Goal: Check status: Check status

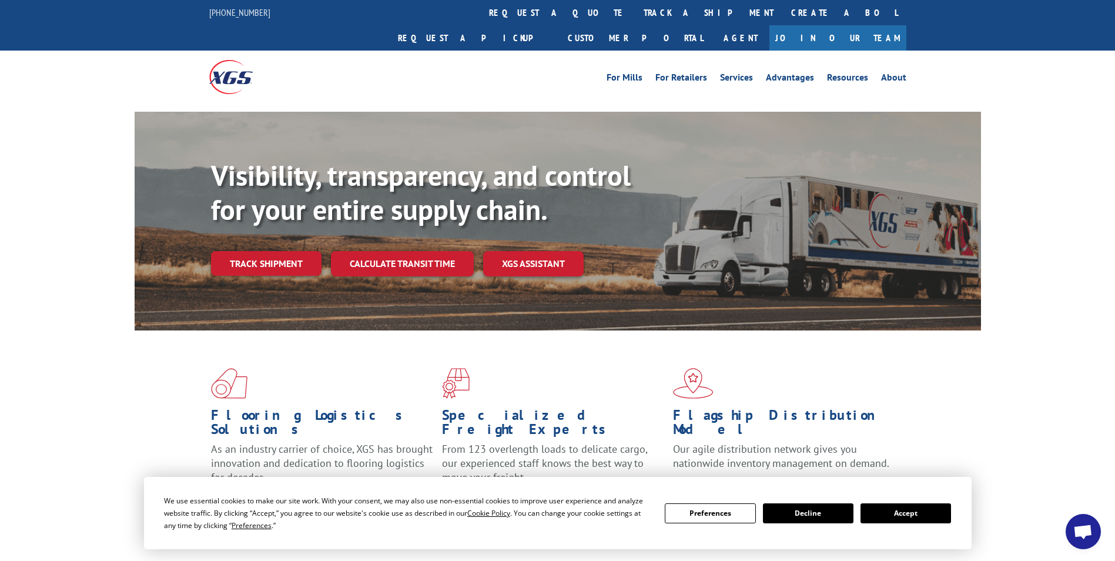
click at [918, 519] on button "Accept" at bounding box center [906, 513] width 91 height 20
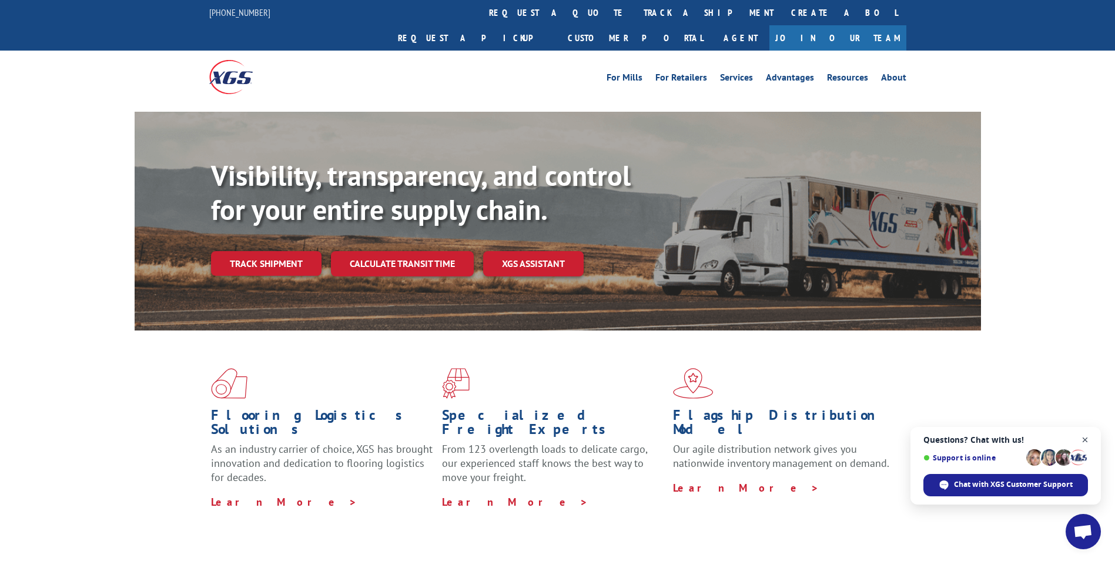
click at [1085, 439] on span "Open chat" at bounding box center [1085, 440] width 15 height 15
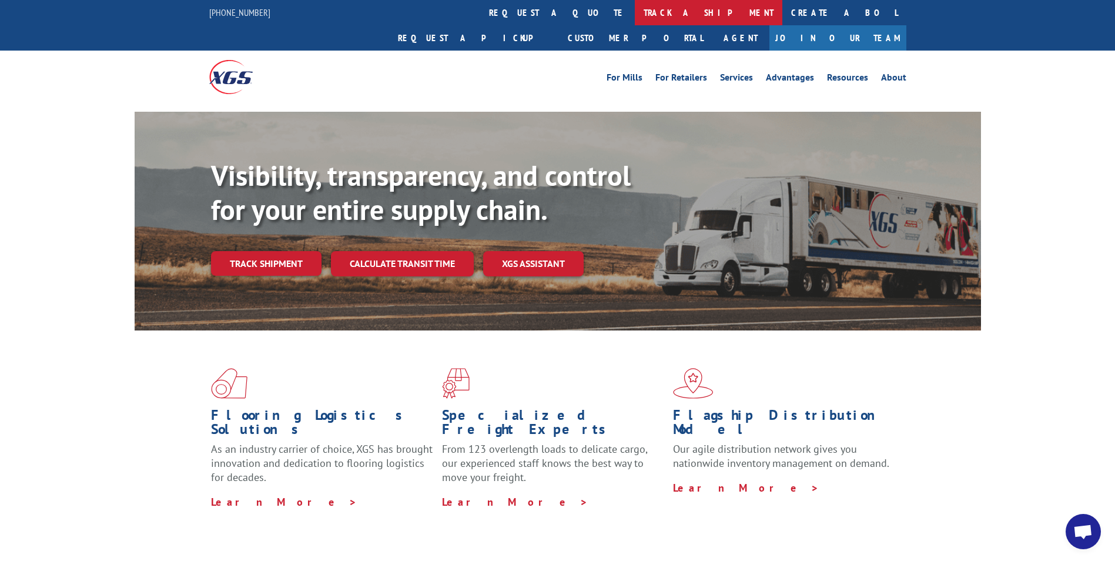
click at [635, 11] on link "track a shipment" at bounding box center [709, 12] width 148 height 25
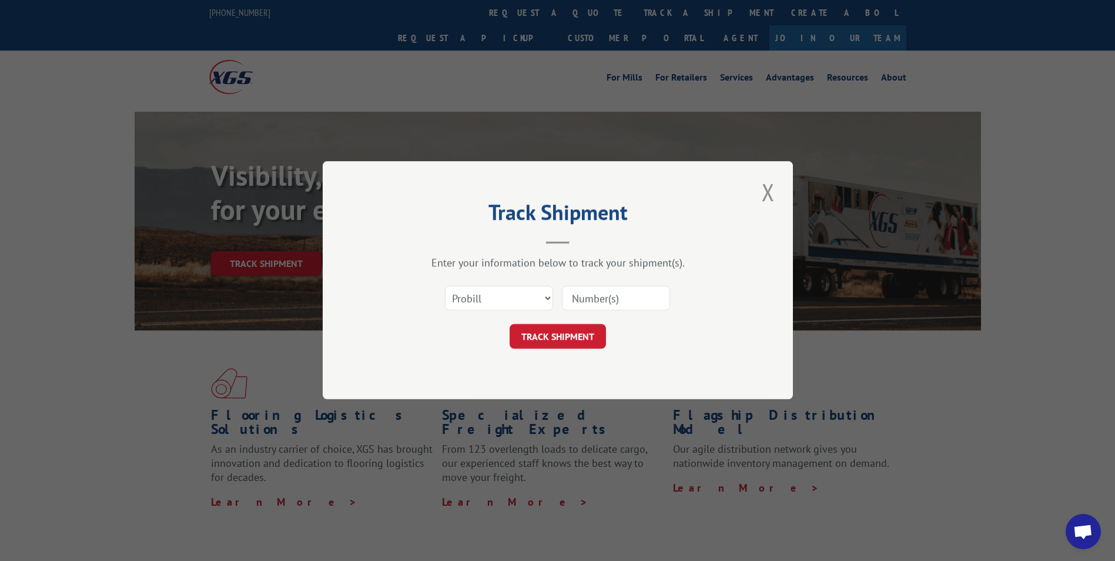
click at [578, 305] on input at bounding box center [616, 298] width 108 height 25
paste input "17463761"
type input "17463761"
click at [557, 335] on button "TRACK SHIPMENT" at bounding box center [558, 337] width 96 height 25
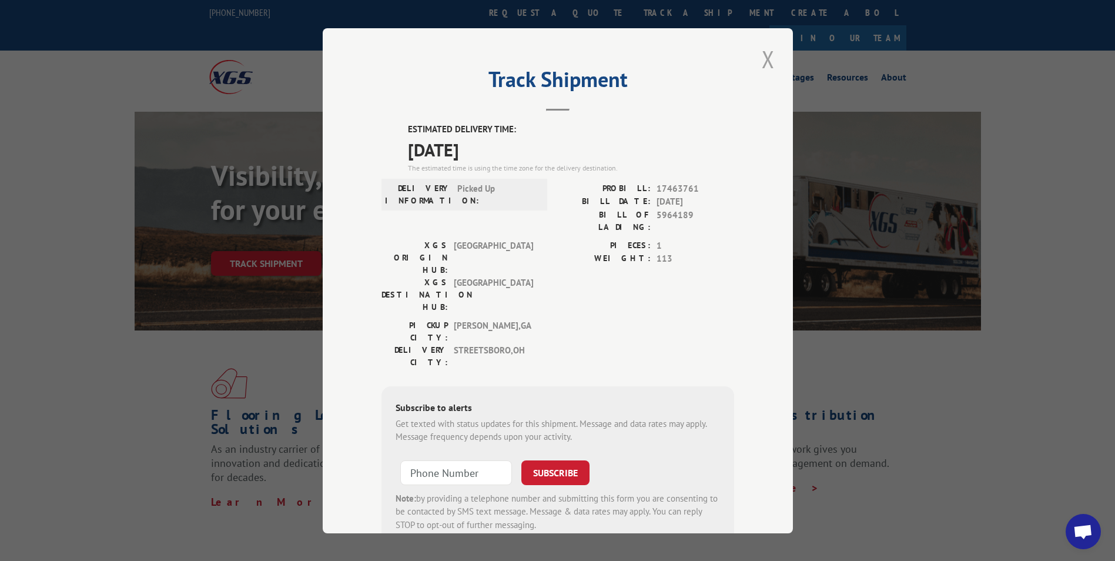
click at [768, 52] on button "Close modal" at bounding box center [768, 59] width 20 height 32
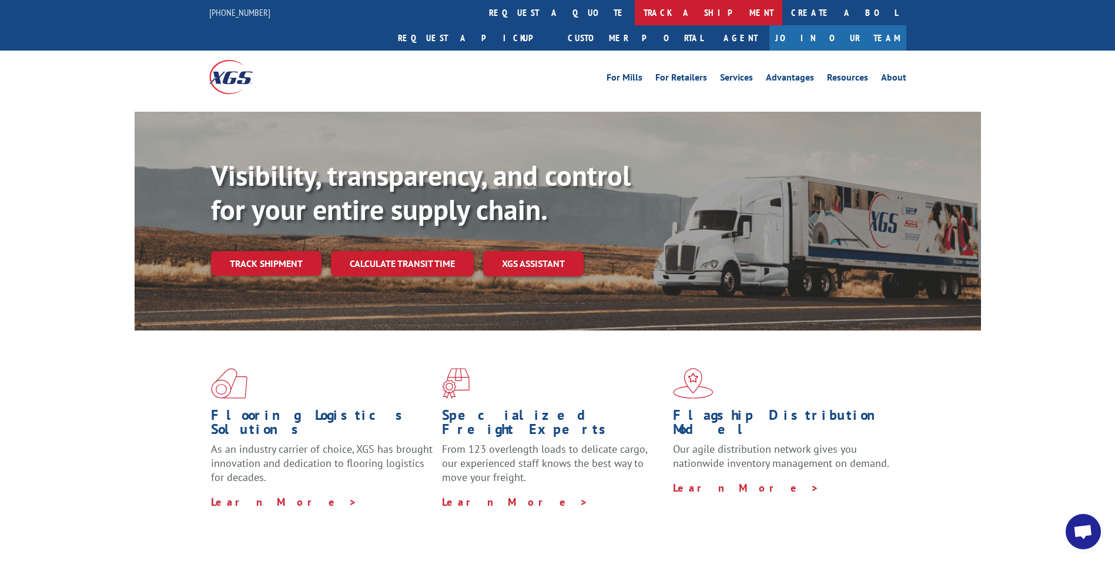
click at [635, 11] on link "track a shipment" at bounding box center [709, 12] width 148 height 25
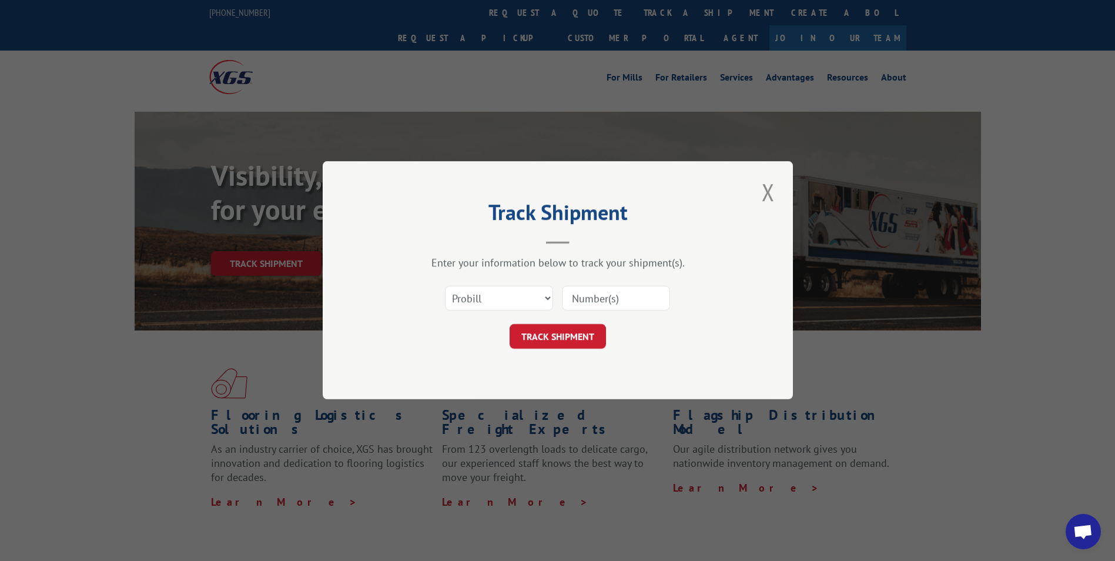
click at [577, 302] on input at bounding box center [616, 298] width 108 height 25
paste input "17519575"
type input "17519575"
click at [544, 338] on button "TRACK SHIPMENT" at bounding box center [558, 337] width 96 height 25
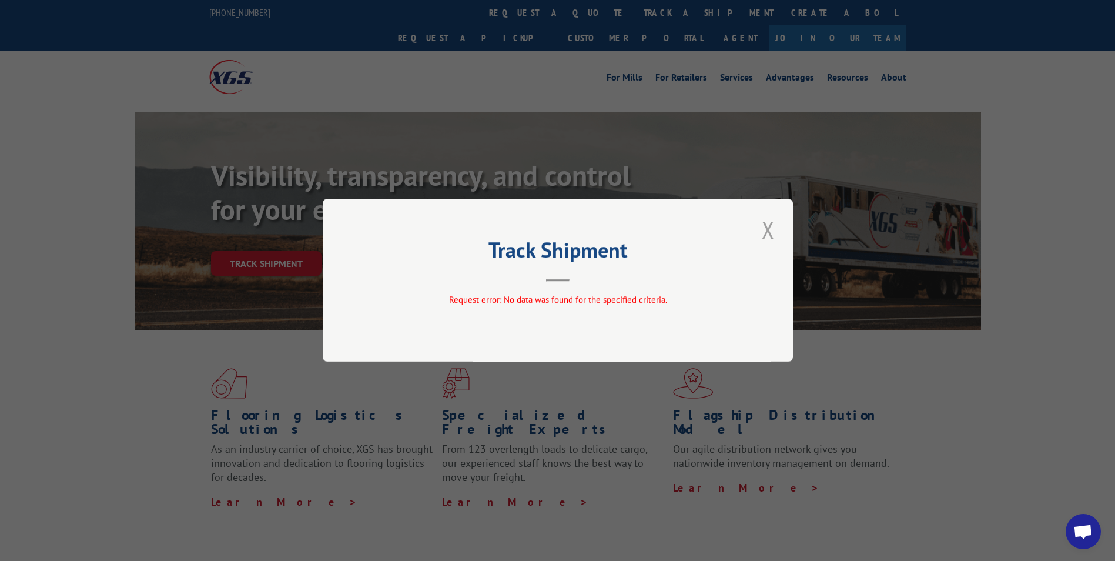
click at [766, 227] on button "Close modal" at bounding box center [768, 229] width 20 height 32
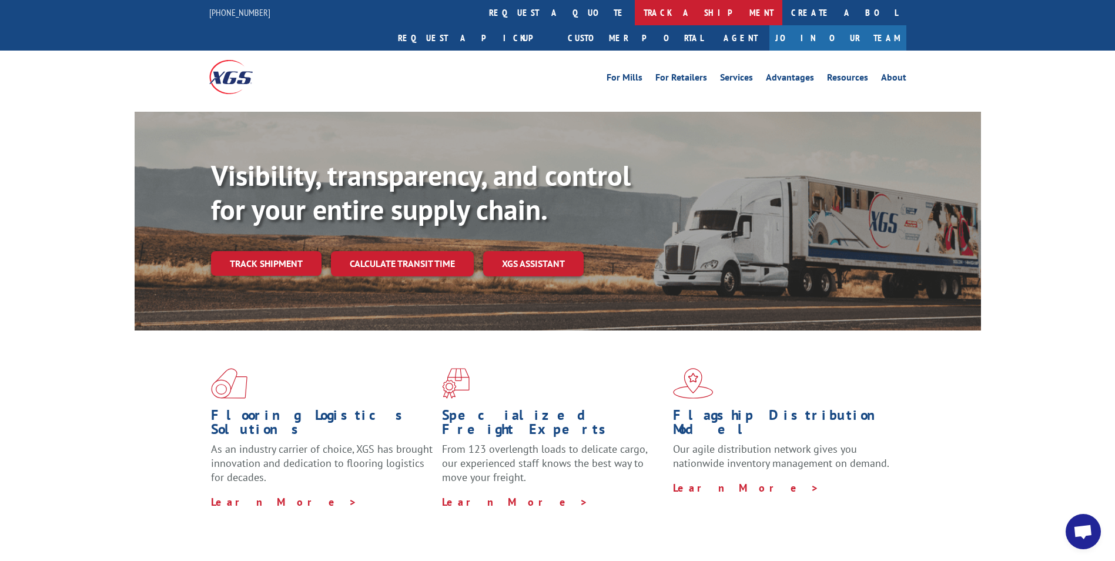
click at [635, 8] on link "track a shipment" at bounding box center [709, 12] width 148 height 25
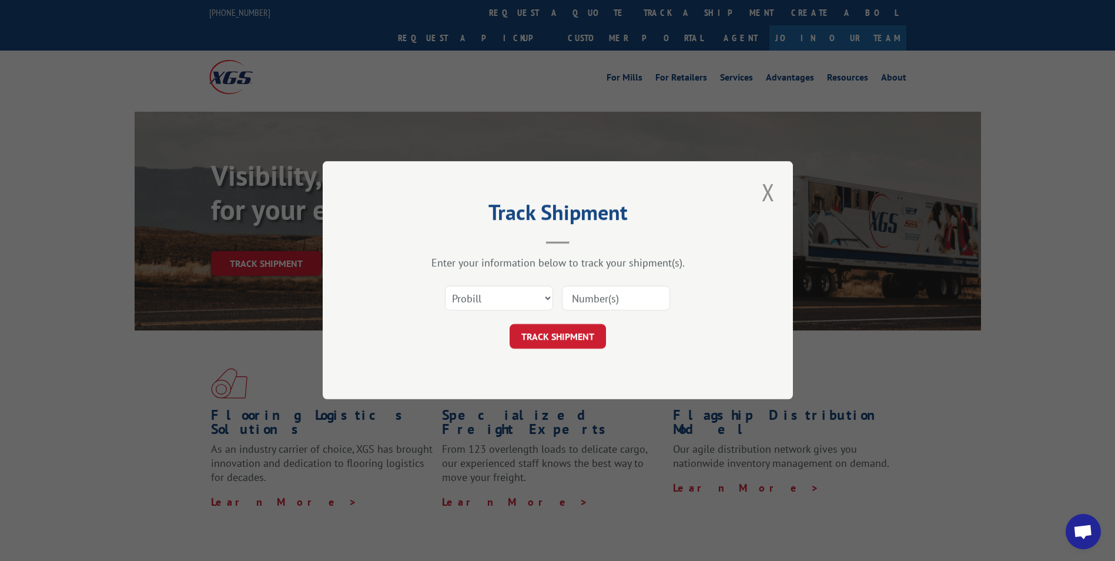
click at [574, 296] on input at bounding box center [616, 298] width 108 height 25
drag, startPoint x: 574, startPoint y: 296, endPoint x: 523, endPoint y: 297, distance: 50.6
click at [523, 297] on select "Select category... Probill BOL PO" at bounding box center [499, 298] width 108 height 25
select select "po"
click at [445, 286] on select "Select category... Probill BOL PO" at bounding box center [499, 298] width 108 height 25
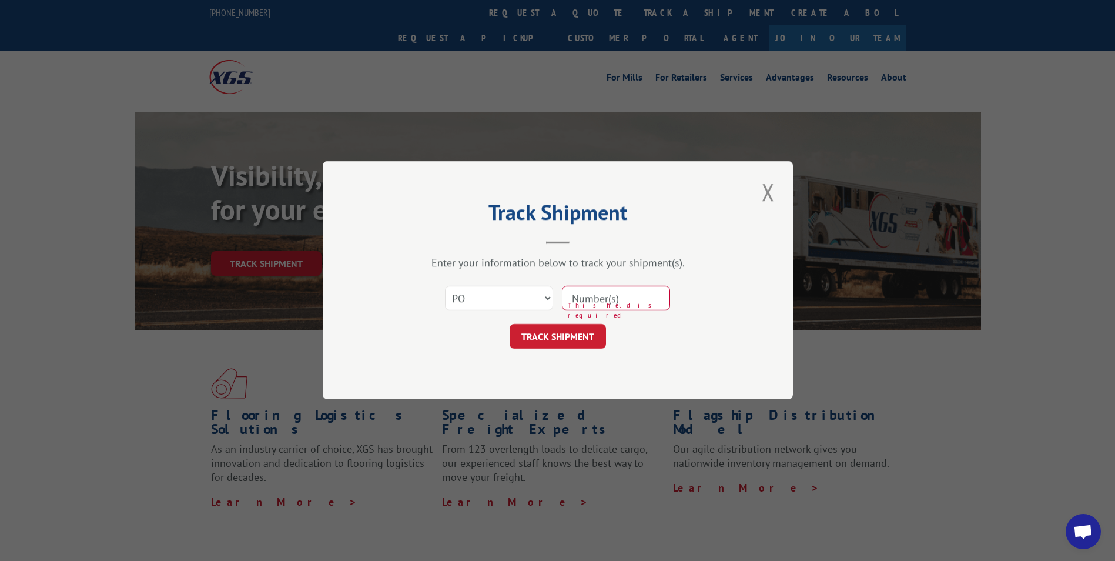
paste input "10542190"
type input "10542190"
click at [555, 344] on button "TRACK SHIPMENT" at bounding box center [558, 337] width 96 height 25
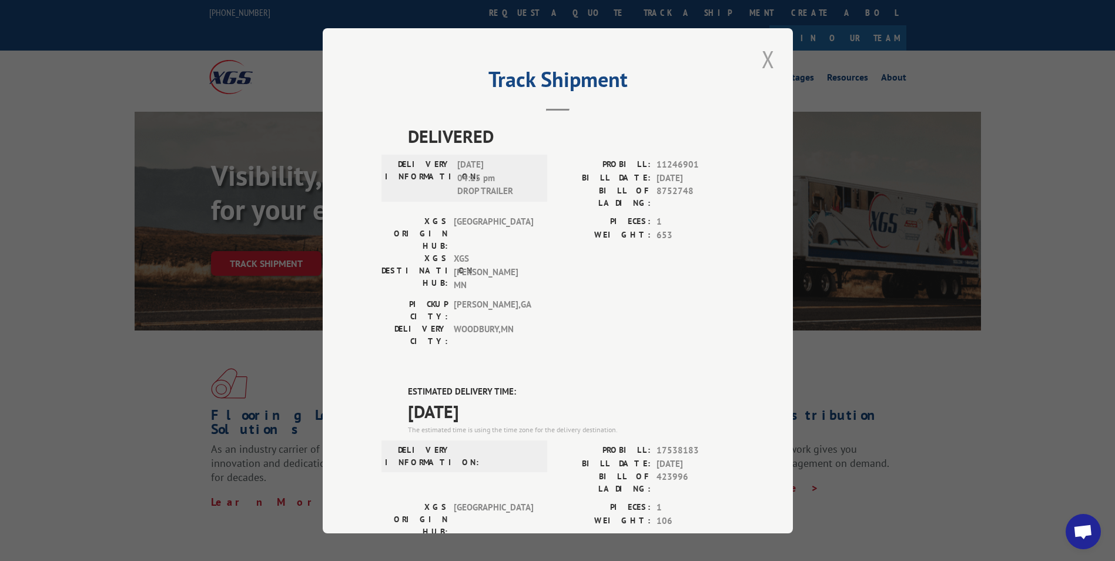
click at [763, 56] on button "Close modal" at bounding box center [768, 59] width 20 height 32
